Goal: Obtain resource: Download file/media

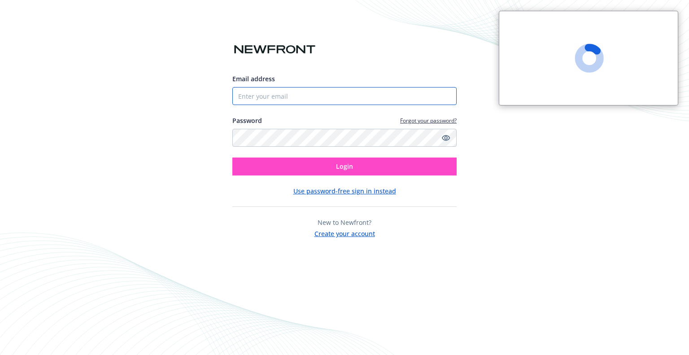
type input "[EMAIL_ADDRESS][DOMAIN_NAME]"
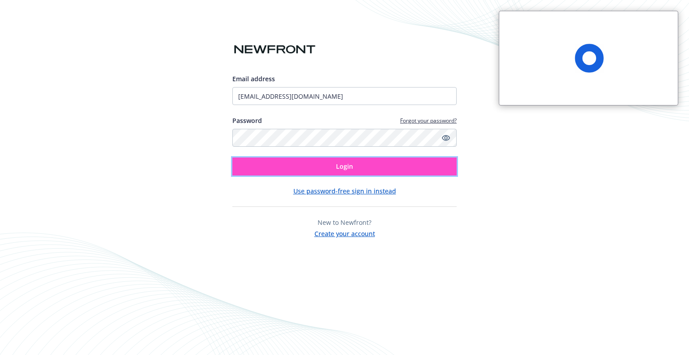
click at [369, 168] on button "Login" at bounding box center [345, 167] width 224 height 18
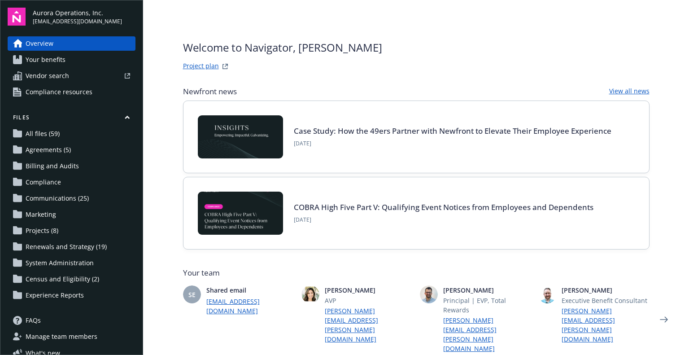
click at [52, 137] on span "All files (59)" at bounding box center [43, 134] width 34 height 14
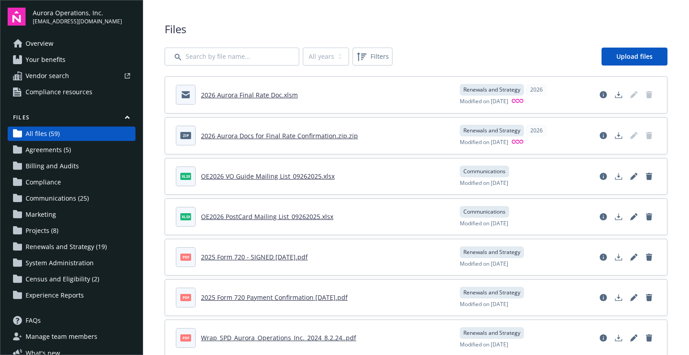
click at [266, 97] on link "2026 Aurora Final Rate Doc.xlsm" at bounding box center [249, 95] width 97 height 9
